Goal: Task Accomplishment & Management: Manage account settings

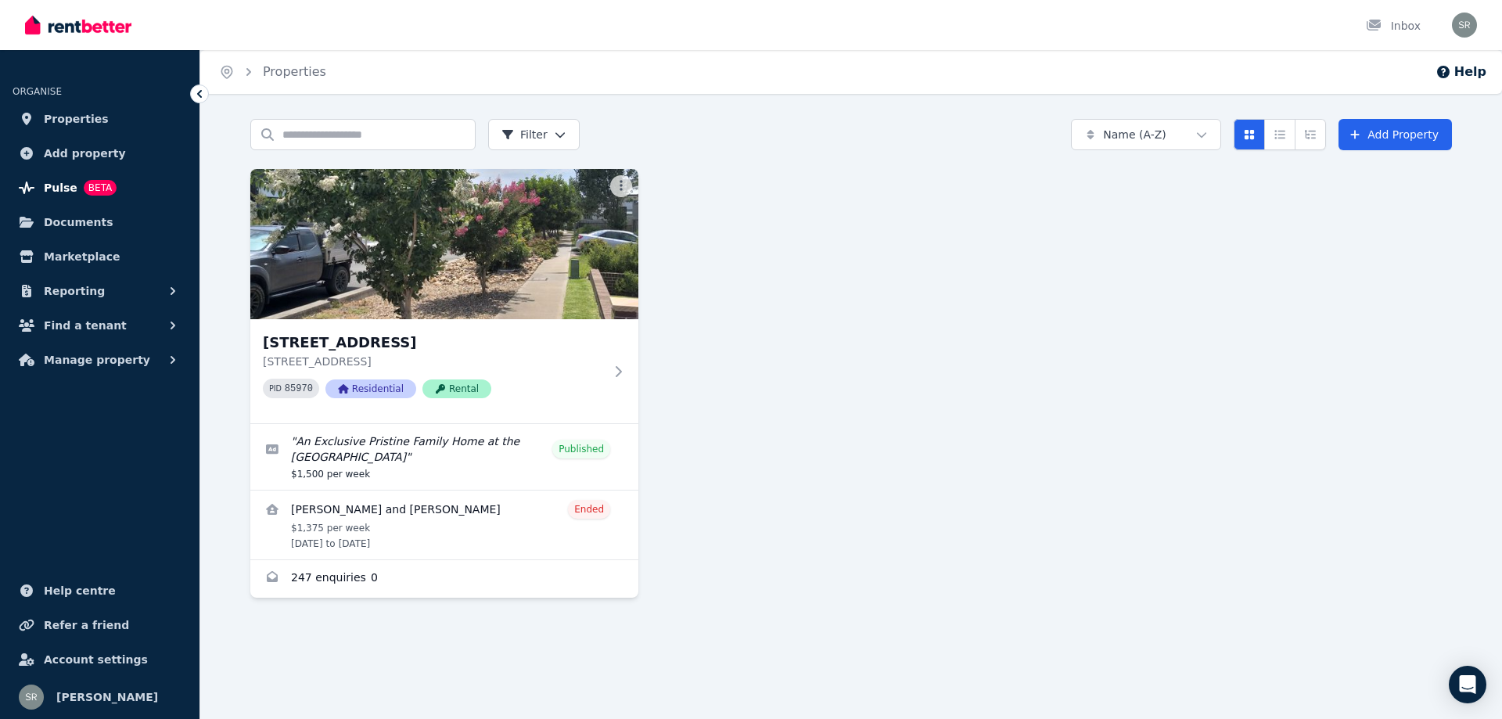
click at [50, 185] on span "Pulse" at bounding box center [61, 187] width 34 height 19
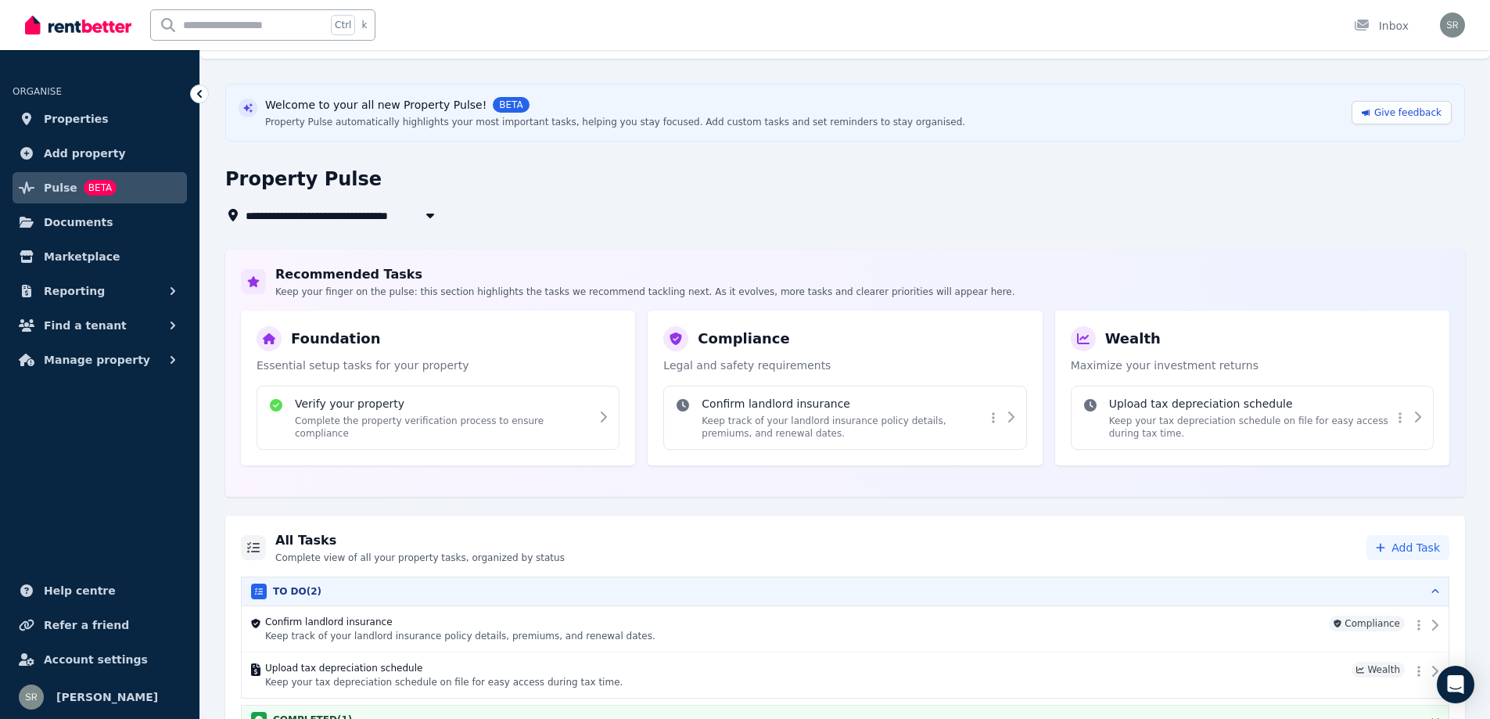
scroll to position [66, 0]
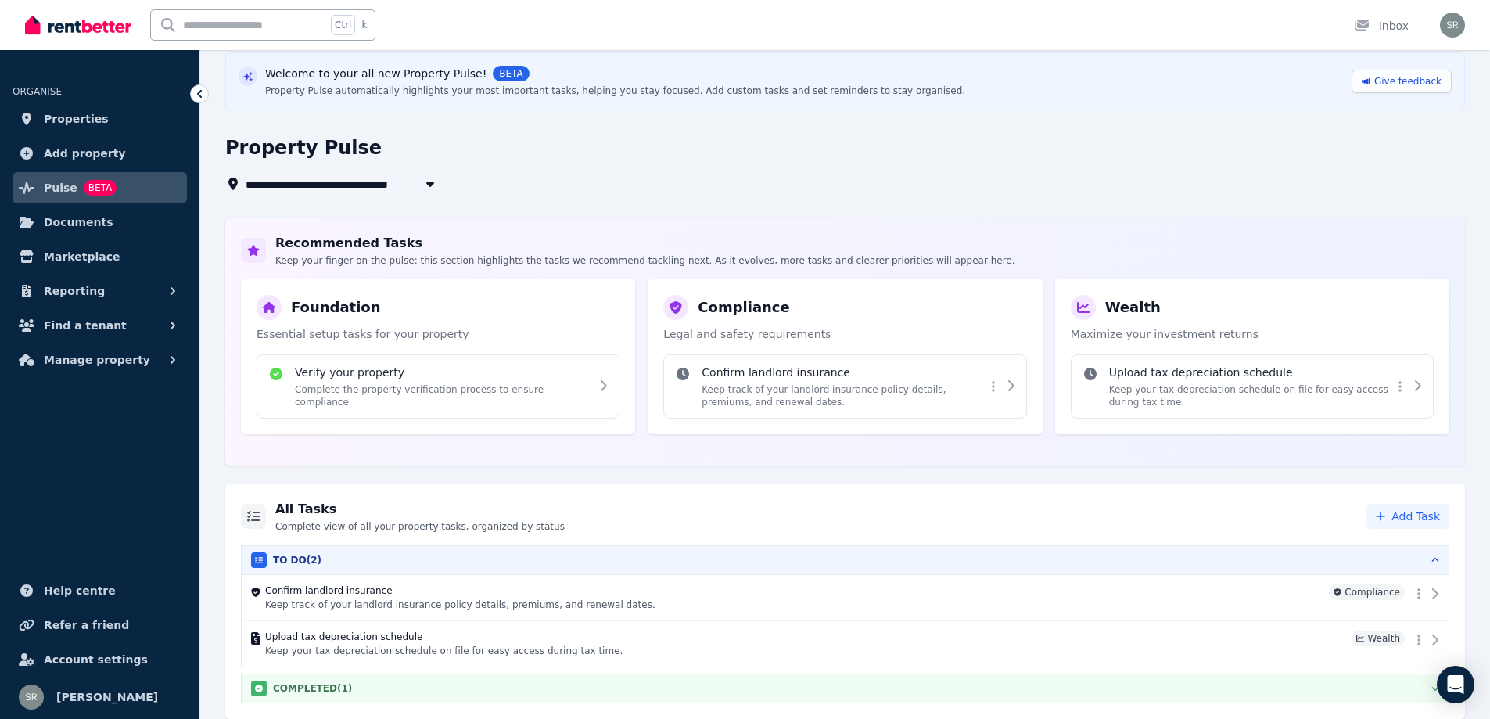
click at [1300, 679] on button "COMPLETED ( 1 )" at bounding box center [845, 688] width 1207 height 28
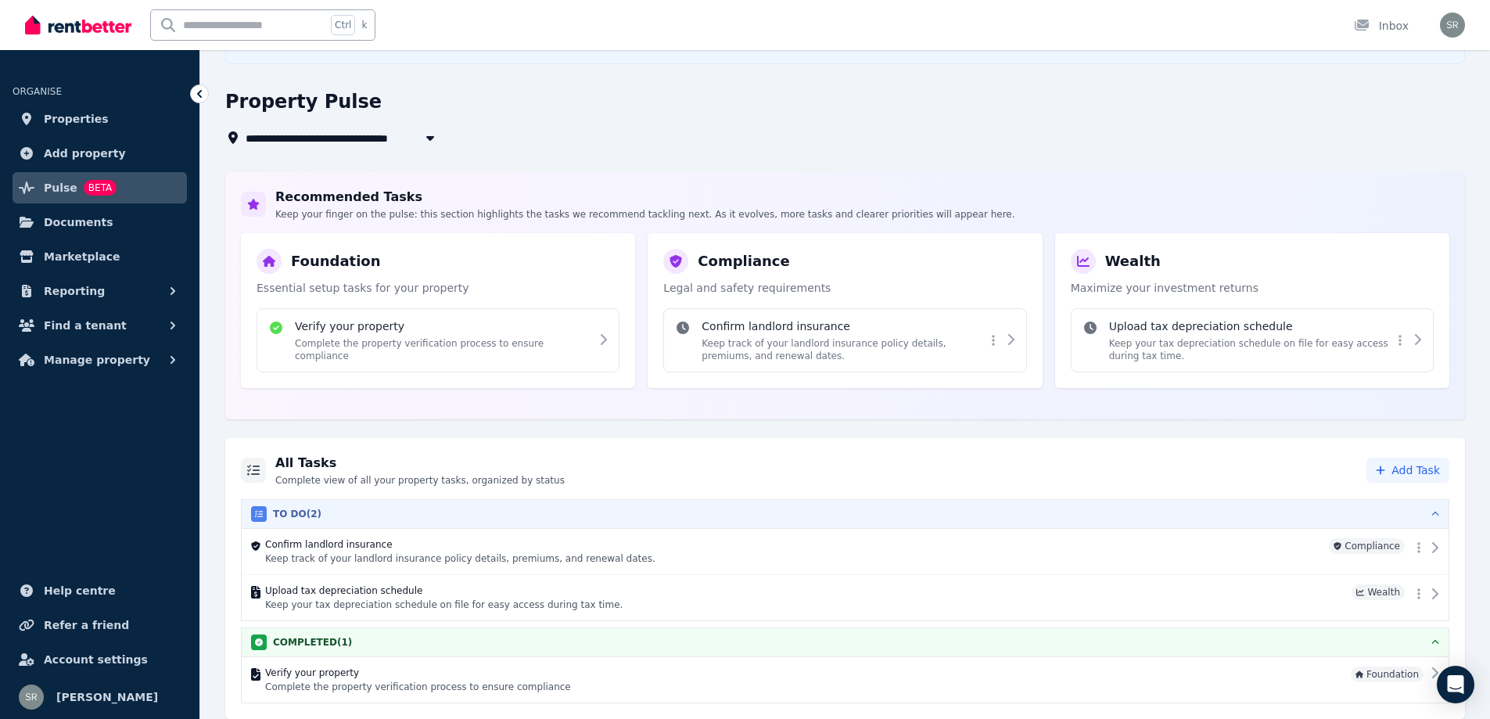
scroll to position [0, 0]
